Goal: Check status: Check status

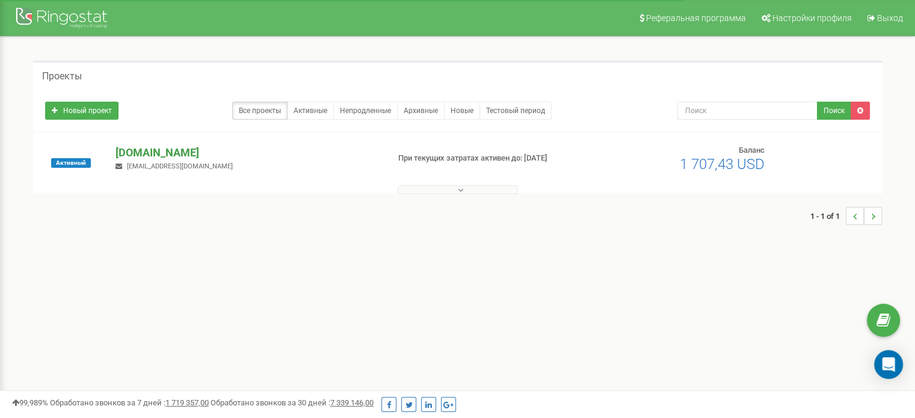
click at [164, 152] on p "[DOMAIN_NAME]" at bounding box center [246, 153] width 263 height 16
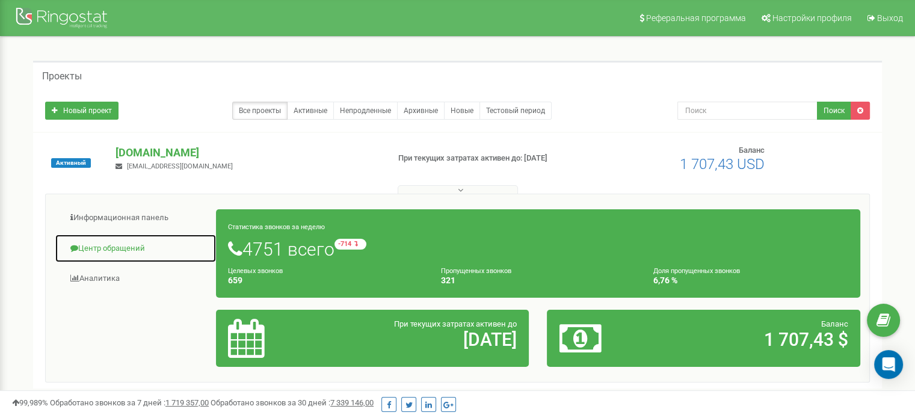
click at [118, 251] on link "Центр обращений" at bounding box center [136, 248] width 162 height 29
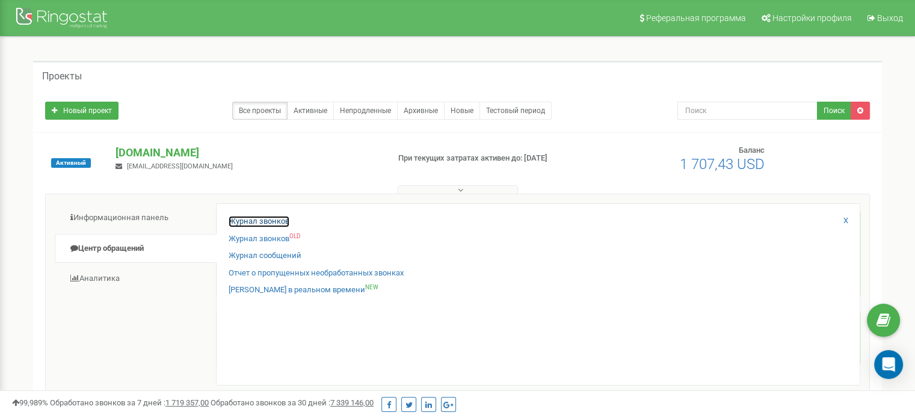
click at [245, 218] on link "Журнал звонков" at bounding box center [258, 221] width 61 height 11
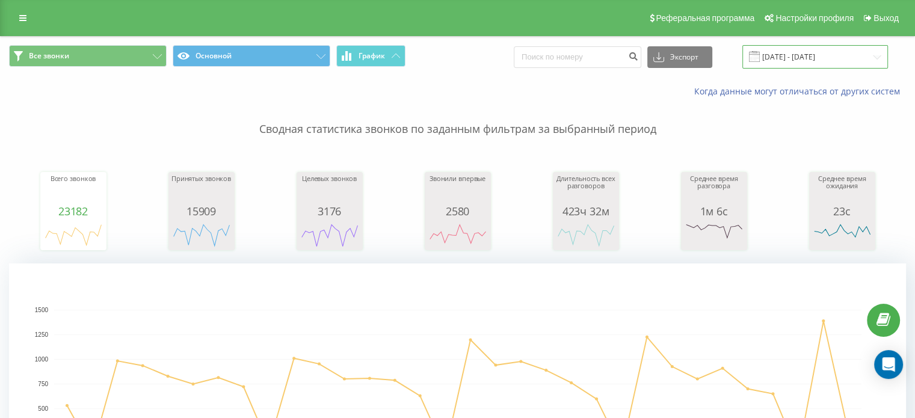
click at [815, 57] on input "[DATE] - [DATE]" at bounding box center [815, 56] width 146 height 23
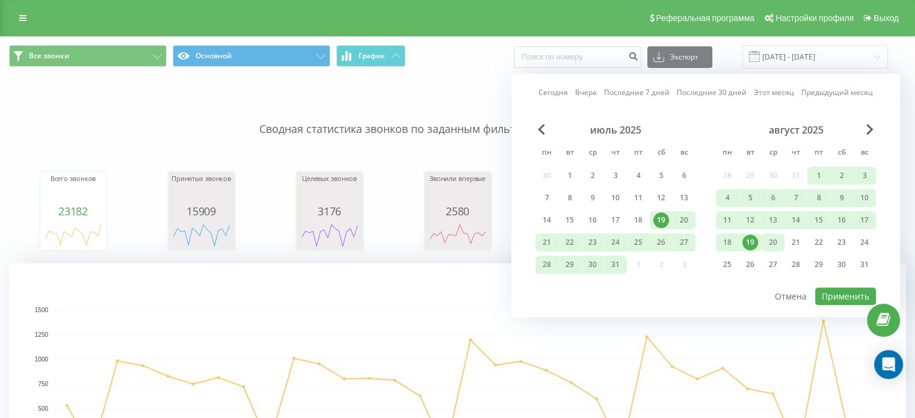
drag, startPoint x: 746, startPoint y: 240, endPoint x: 768, endPoint y: 240, distance: 22.2
click at [749, 241] on div "19" at bounding box center [750, 242] width 16 height 16
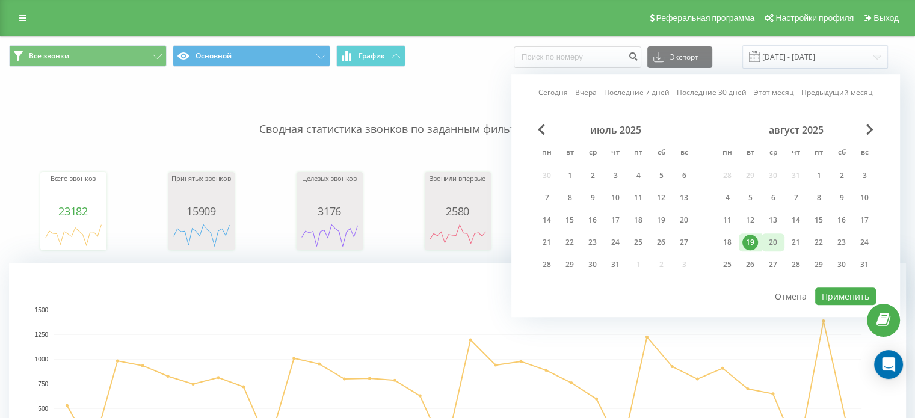
click at [779, 237] on div "20" at bounding box center [773, 242] width 16 height 16
click at [828, 289] on button "Применить" at bounding box center [845, 295] width 61 height 17
type input "[DATE] - [DATE]"
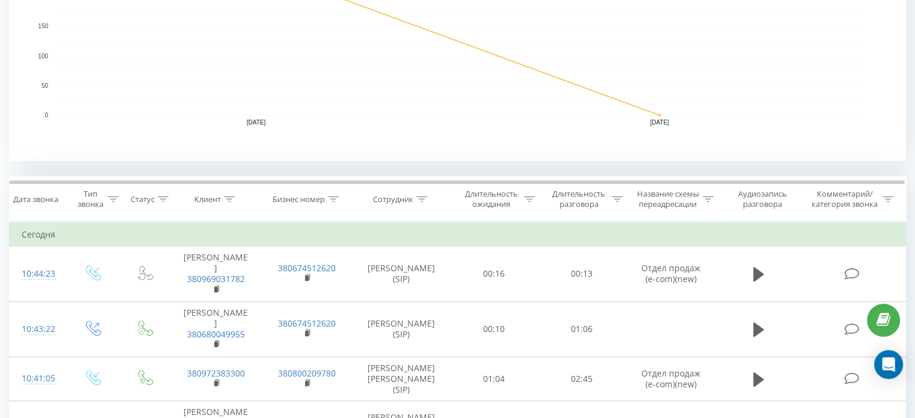
scroll to position [301, 0]
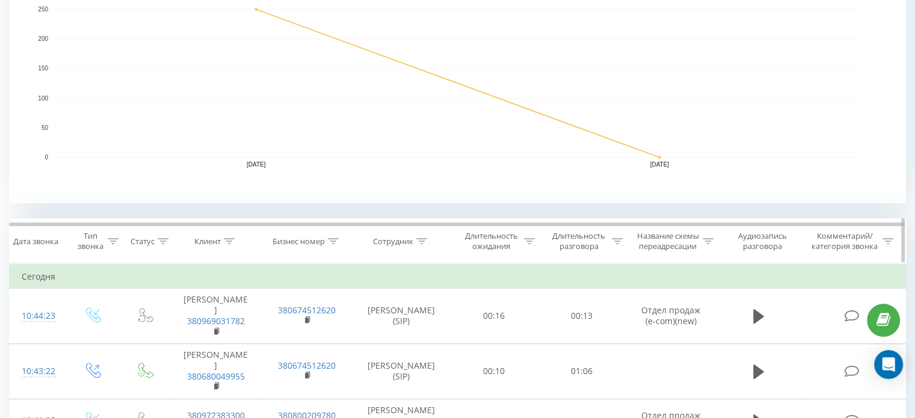
click at [425, 238] on icon at bounding box center [421, 241] width 11 height 6
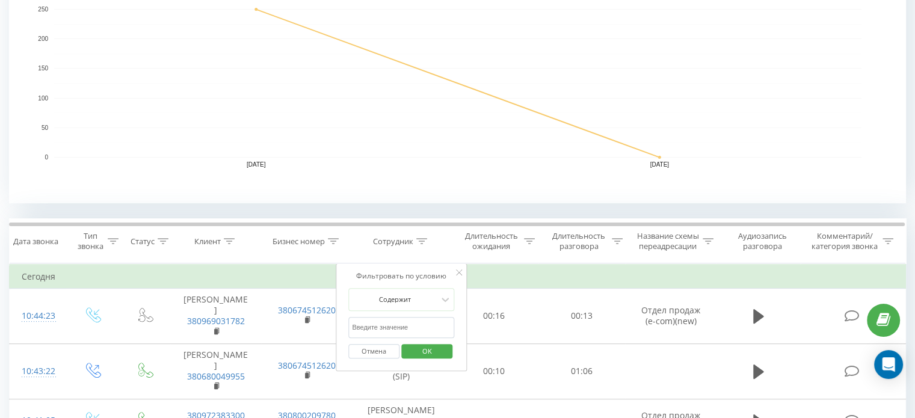
click at [416, 325] on input "text" at bounding box center [401, 327] width 106 height 21
click at [434, 356] on span "OK" at bounding box center [427, 351] width 34 height 19
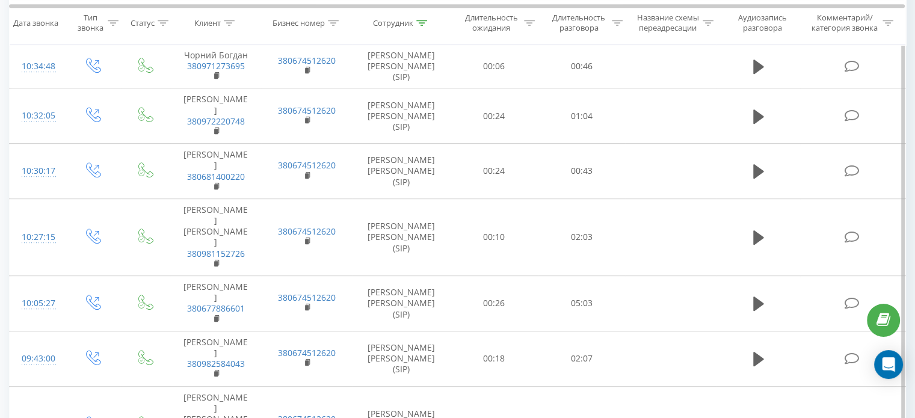
scroll to position [421, 0]
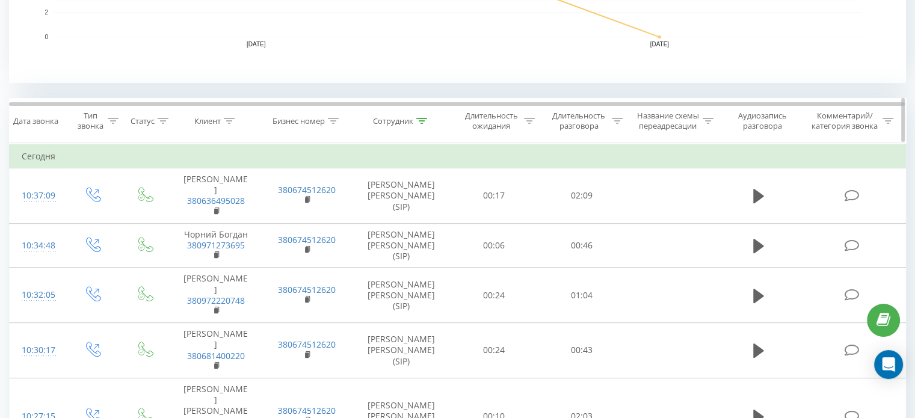
click at [426, 119] on icon at bounding box center [421, 121] width 11 height 6
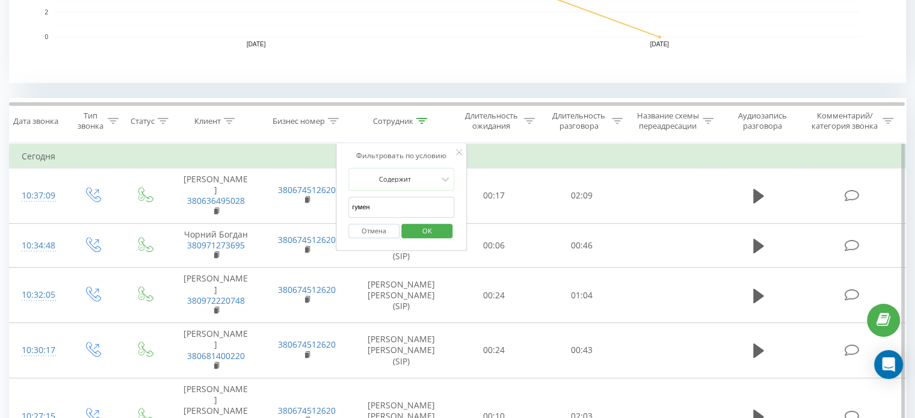
type input "гумен"
click at [421, 229] on span "OK" at bounding box center [427, 230] width 34 height 19
